Goal: Information Seeking & Learning: Find specific fact

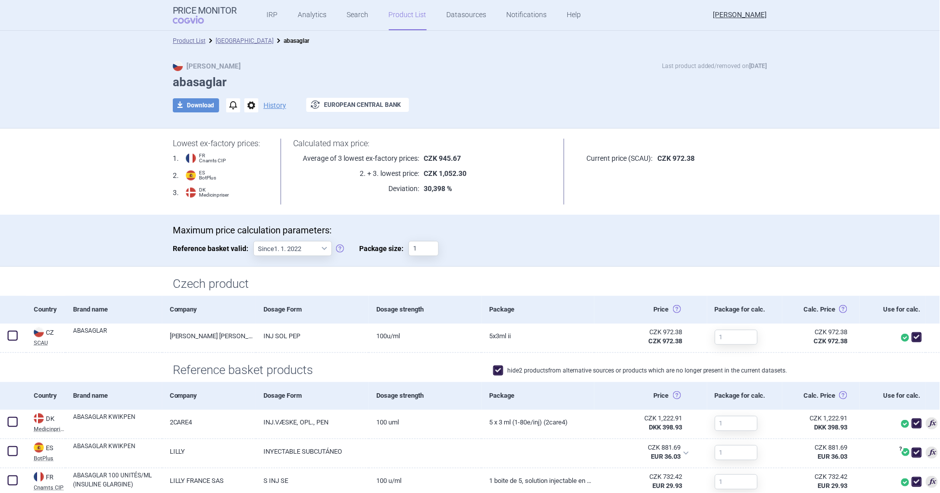
drag, startPoint x: 0, startPoint y: 0, endPoint x: 393, endPoint y: 21, distance: 393.5
click at [393, 21] on link "Product List" at bounding box center [408, 15] width 38 height 30
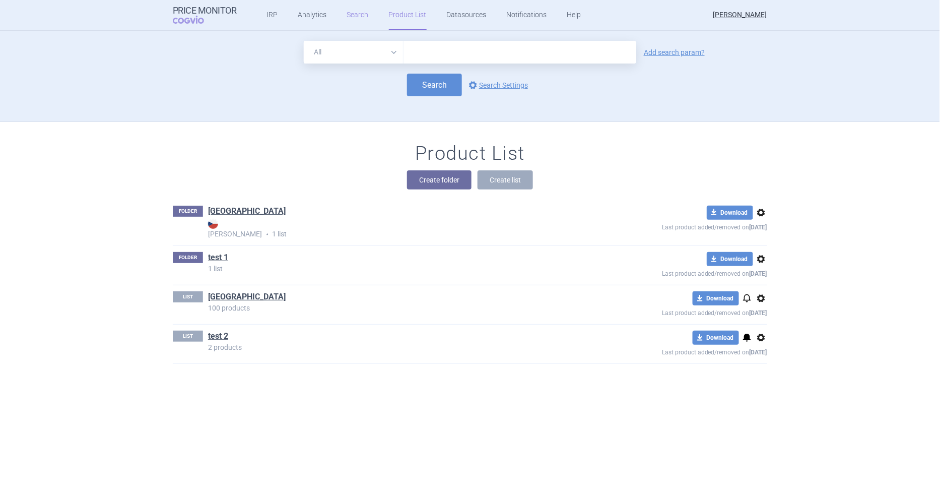
click at [347, 17] on link "Search" at bounding box center [358, 15] width 22 height 30
click at [361, 50] on select "All Brand Name ATC Company Active Substance Country Newer than" at bounding box center [354, 52] width 100 height 23
select select "country"
click at [304, 41] on select "All Brand Name ATC Company Active Substance Country Newer than" at bounding box center [354, 52] width 100 height 23
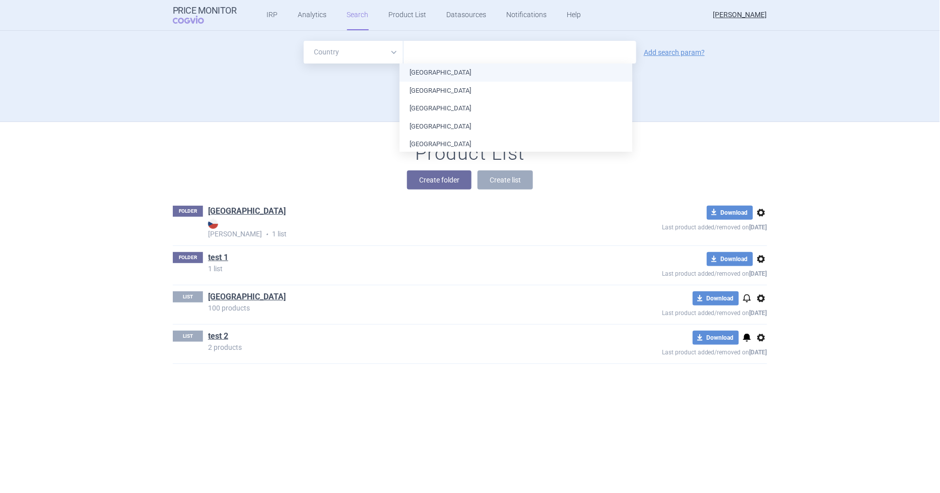
click at [426, 57] on input "text" at bounding box center [520, 52] width 223 height 13
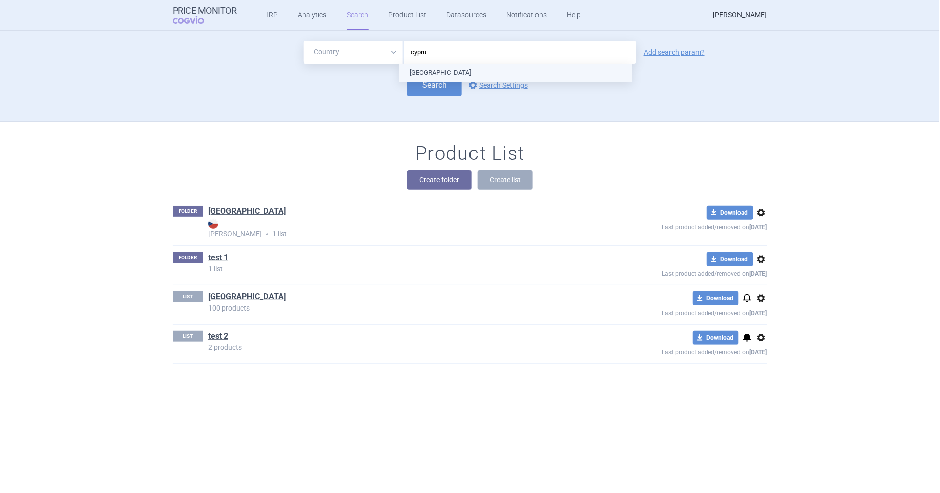
type input "[GEOGRAPHIC_DATA]"
click at [462, 87] on div "options Search Settings" at bounding box center [497, 85] width 71 height 12
click at [449, 88] on button "Search" at bounding box center [434, 85] width 55 height 23
select select "country"
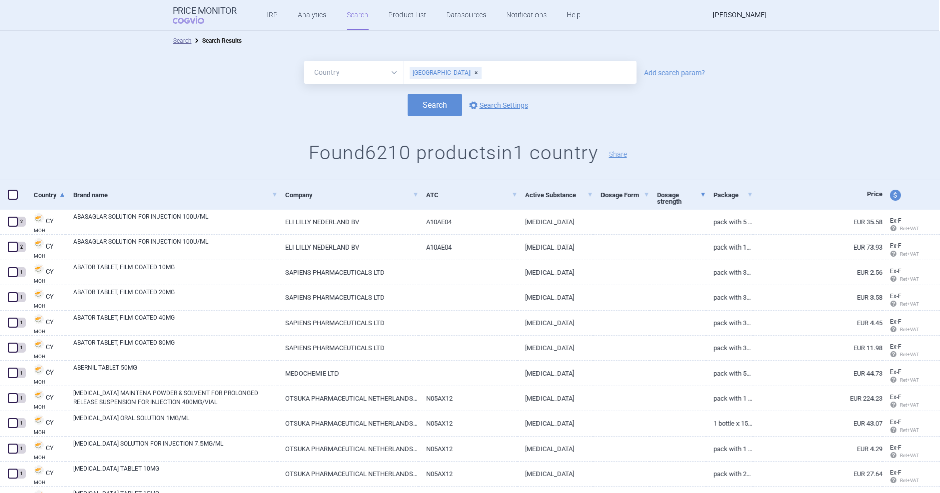
click at [670, 198] on link "Dosage strength" at bounding box center [681, 197] width 49 height 31
click at [605, 193] on link "Dosage Form" at bounding box center [625, 194] width 49 height 25
click at [483, 73] on input "text" at bounding box center [557, 72] width 149 height 13
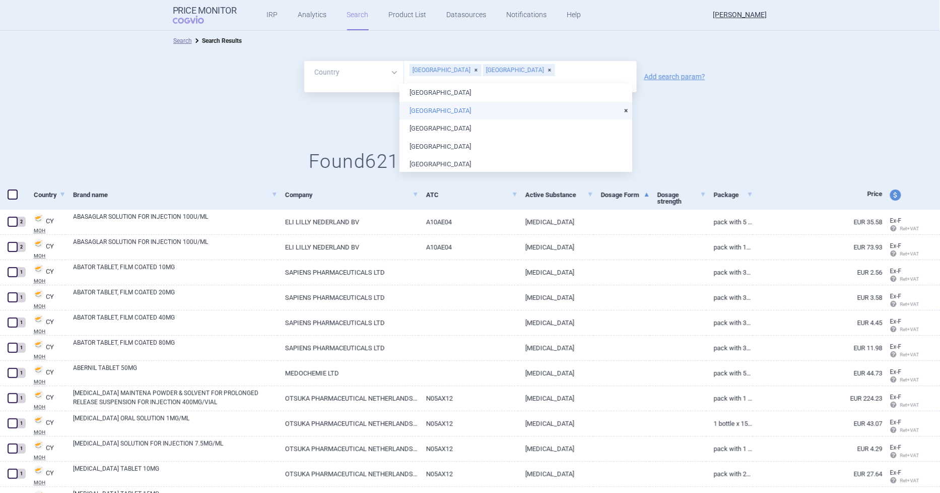
click at [443, 105] on li "[GEOGRAPHIC_DATA]" at bounding box center [515, 111] width 233 height 18
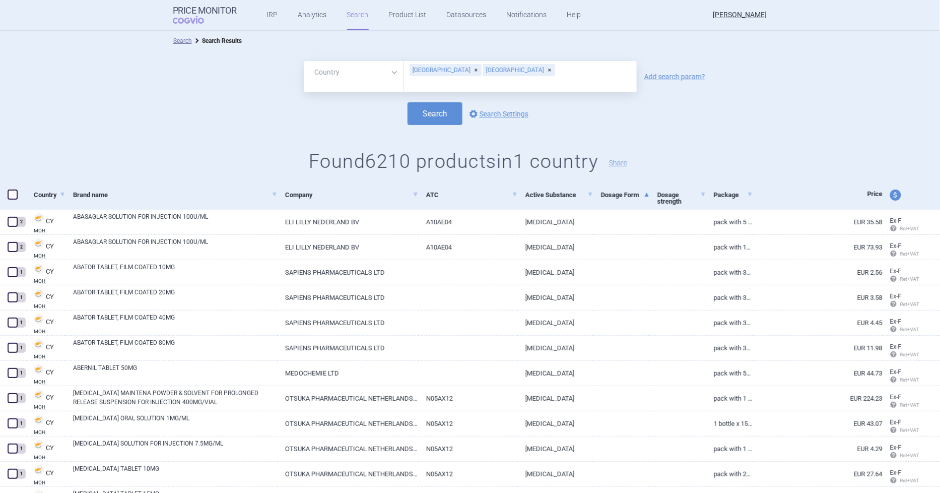
click at [733, 113] on div "Search options Search Settings" at bounding box center [470, 113] width 941 height 23
click at [440, 108] on button "Search" at bounding box center [435, 113] width 55 height 23
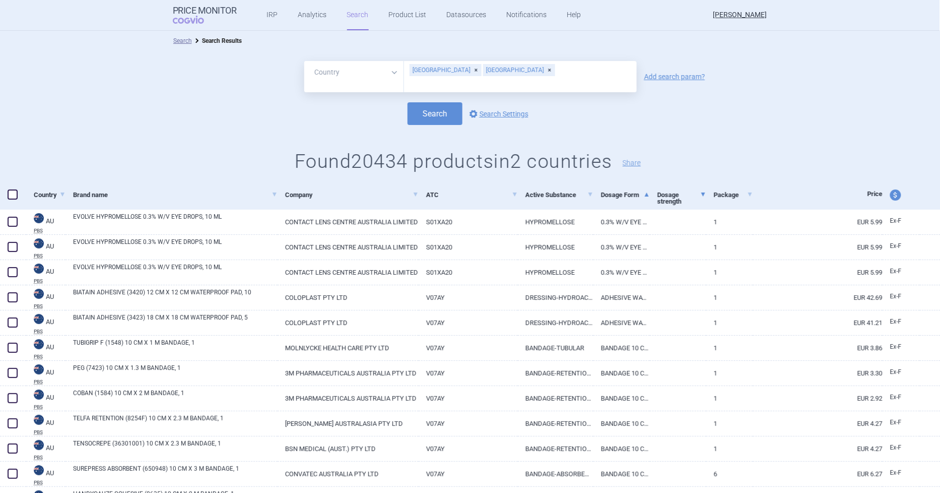
click at [664, 198] on link "Dosage strength" at bounding box center [681, 197] width 49 height 31
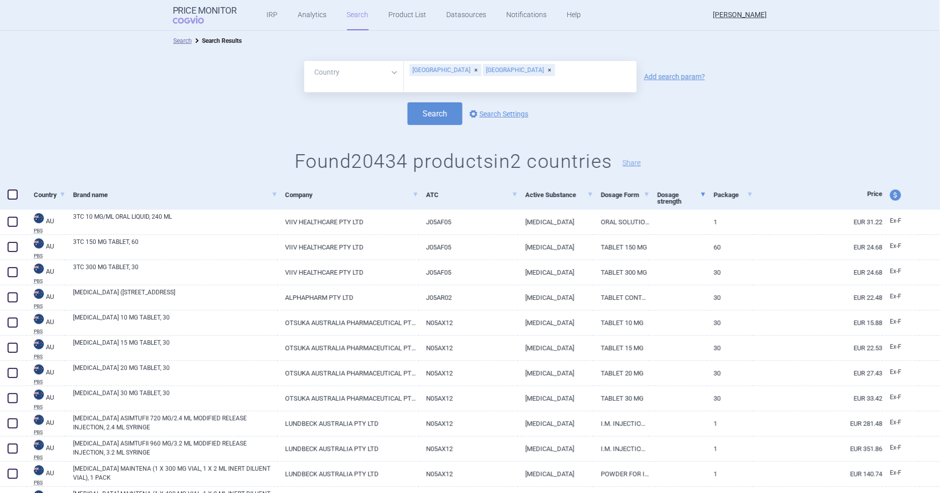
click at [664, 198] on link "Dosage strength" at bounding box center [681, 197] width 49 height 31
